Goal: Task Accomplishment & Management: Manage account settings

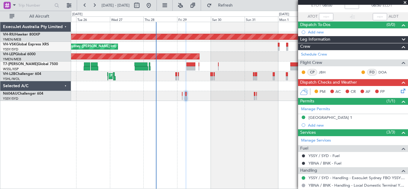
scroll to position [36, 0]
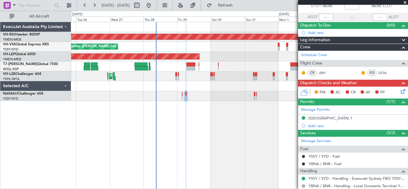
click at [400, 91] on icon at bounding box center [402, 90] width 5 height 5
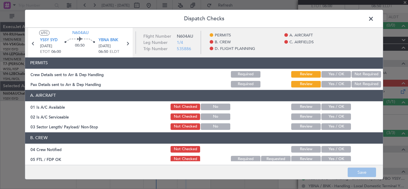
click at [374, 20] on span at bounding box center [374, 20] width 0 height 12
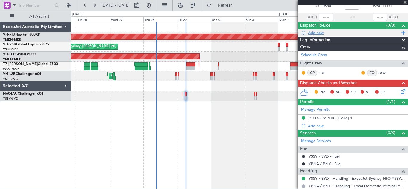
click at [400, 33] on span at bounding box center [402, 33] width 5 height 8
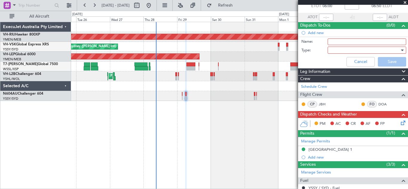
click at [337, 40] on input "Name:" at bounding box center [367, 42] width 79 height 7
type input "Gate 1A crew wear hivis"
click at [401, 51] on div at bounding box center [402, 50] width 3 height 1
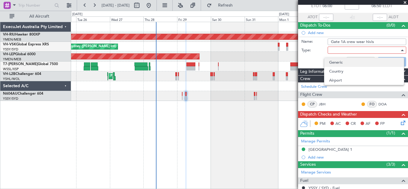
click at [348, 62] on span "Generic" at bounding box center [364, 62] width 70 height 9
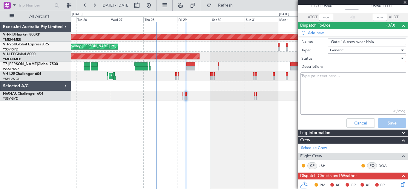
click at [401, 59] on div at bounding box center [402, 58] width 3 height 1
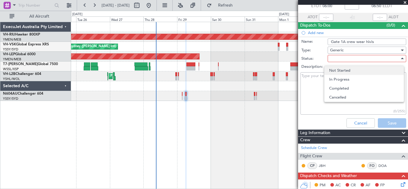
click at [347, 70] on span "Not Started" at bounding box center [364, 70] width 70 height 9
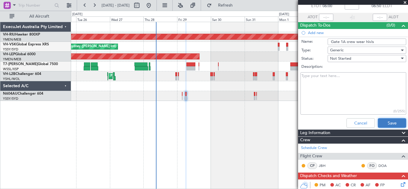
click at [386, 121] on button "Save" at bounding box center [392, 123] width 28 height 10
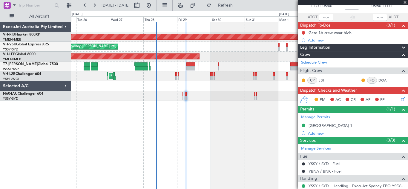
click at [405, 2] on span at bounding box center [405, 2] width 6 height 5
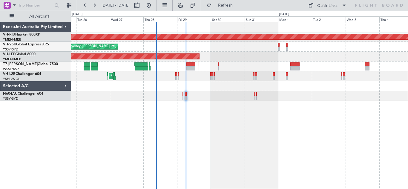
type input "0"
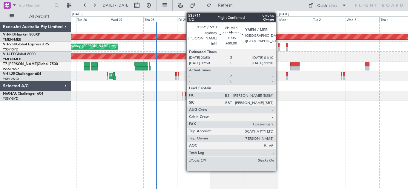
click at [278, 47] on div at bounding box center [279, 49] width 2 height 4
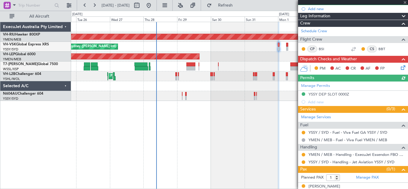
scroll to position [61, 0]
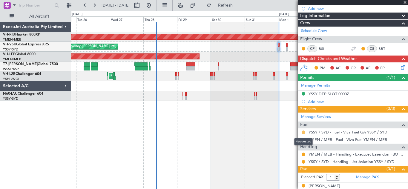
click at [303, 131] on button at bounding box center [304, 133] width 4 height 4
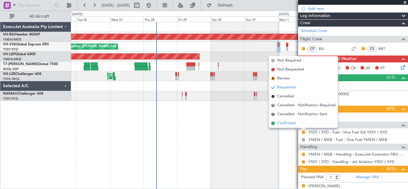
click at [284, 126] on span "Confirmed" at bounding box center [286, 123] width 19 height 6
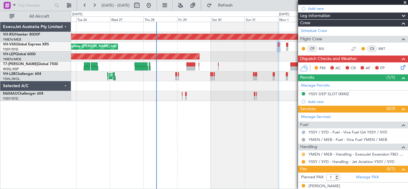
click at [303, 155] on button at bounding box center [304, 155] width 4 height 4
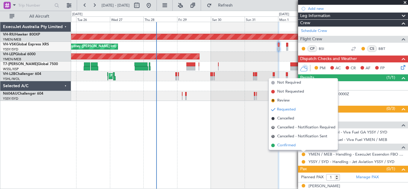
click at [287, 147] on span "Confirmed" at bounding box center [286, 145] width 19 height 6
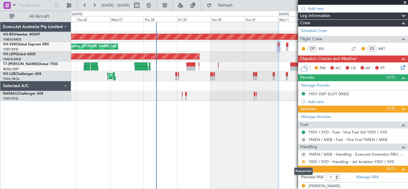
click at [303, 162] on button at bounding box center [304, 162] width 4 height 4
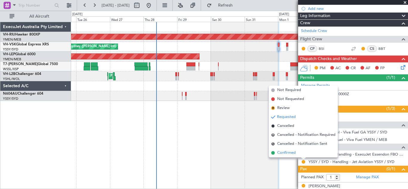
click at [287, 154] on span "Confirmed" at bounding box center [286, 153] width 19 height 6
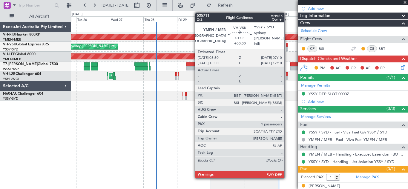
click at [287, 47] on div at bounding box center [287, 49] width 2 height 4
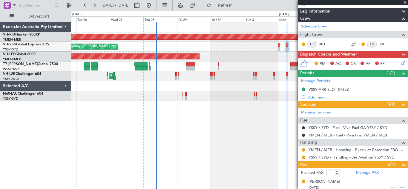
scroll to position [66, 0]
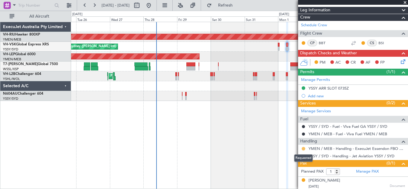
click at [304, 148] on button at bounding box center [304, 149] width 4 height 4
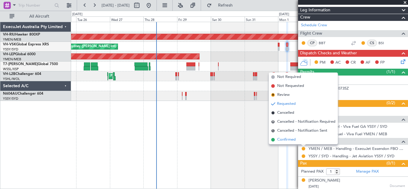
click at [291, 140] on span "Confirmed" at bounding box center [286, 140] width 19 height 6
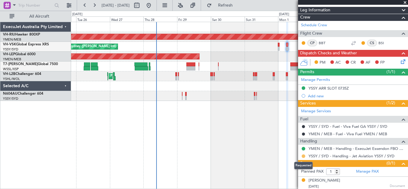
click at [303, 157] on button at bounding box center [304, 156] width 4 height 4
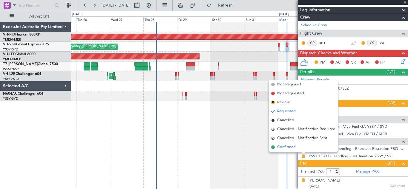
click at [292, 148] on span "Confirmed" at bounding box center [286, 147] width 19 height 6
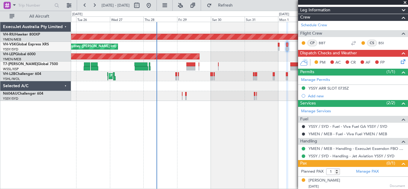
click at [404, 2] on span at bounding box center [405, 2] width 6 height 5
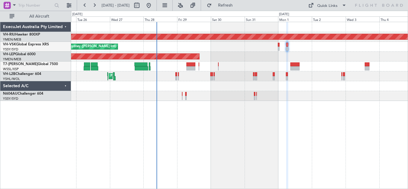
type input "0"
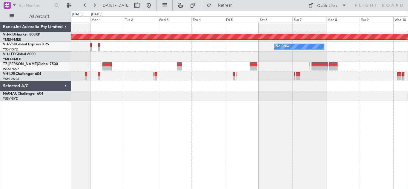
click at [153, 104] on div "Planned Maint [GEOGRAPHIC_DATA] ([GEOGRAPHIC_DATA]) No Crew Unplanned Maint Wic…" at bounding box center [239, 105] width 337 height 167
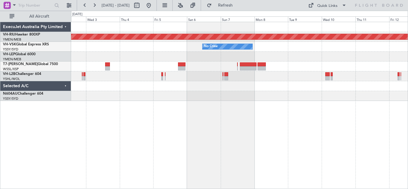
click at [201, 111] on div "Planned Maint [GEOGRAPHIC_DATA] ([GEOGRAPHIC_DATA]) No Crew" at bounding box center [239, 105] width 337 height 167
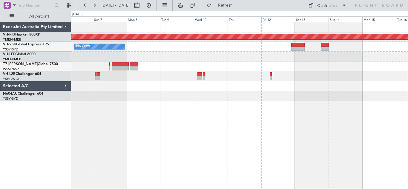
click at [173, 107] on div "Planned Maint [GEOGRAPHIC_DATA] ([GEOGRAPHIC_DATA]) No Crew" at bounding box center [239, 105] width 337 height 167
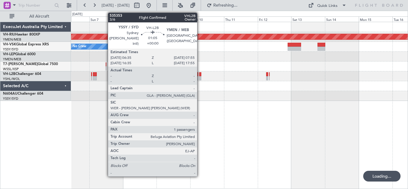
click at [200, 77] on div at bounding box center [200, 78] width 2 height 4
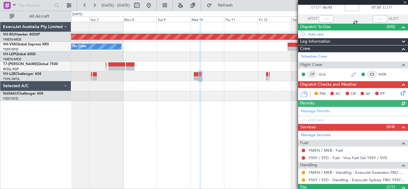
scroll to position [60, 0]
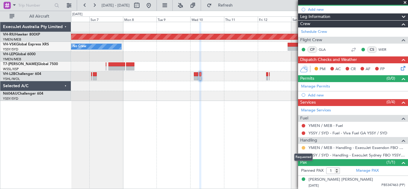
click at [304, 148] on button at bounding box center [304, 148] width 4 height 4
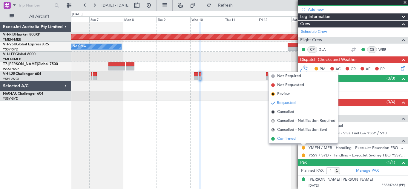
click at [289, 141] on span "Confirmed" at bounding box center [286, 139] width 19 height 6
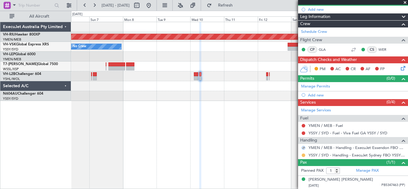
click at [303, 154] on button at bounding box center [304, 155] width 4 height 4
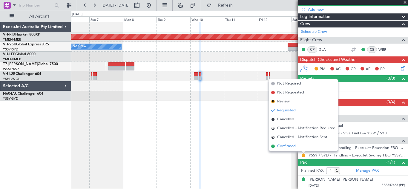
click at [286, 147] on span "Confirmed" at bounding box center [286, 146] width 19 height 6
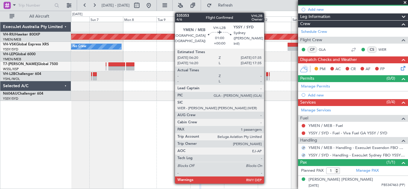
click at [267, 76] on div at bounding box center [267, 78] width 2 height 4
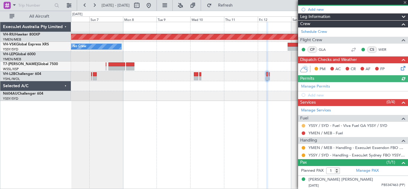
click at [303, 126] on button at bounding box center [304, 126] width 4 height 4
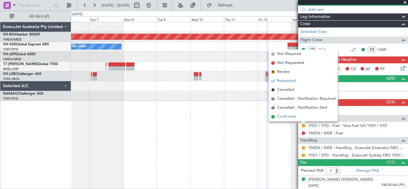
click at [291, 117] on span "Confirmed" at bounding box center [286, 117] width 19 height 6
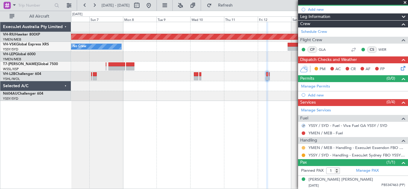
click at [304, 148] on button at bounding box center [304, 148] width 4 height 4
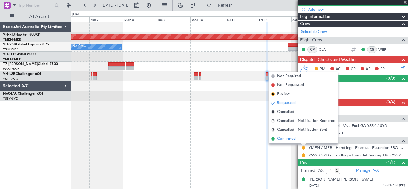
click at [288, 136] on span "Confirmed" at bounding box center [286, 139] width 19 height 6
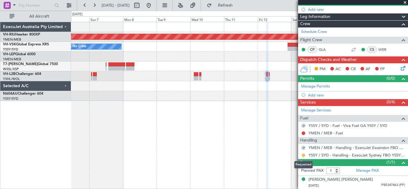
click at [303, 154] on button at bounding box center [304, 155] width 4 height 4
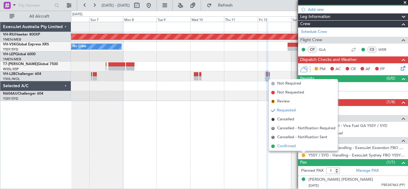
click at [289, 145] on span "Confirmed" at bounding box center [286, 146] width 19 height 6
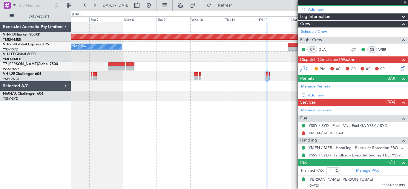
click at [405, 2] on span at bounding box center [405, 2] width 6 height 5
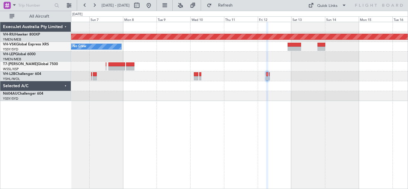
type input "0"
